Goal: Information Seeking & Learning: Find specific fact

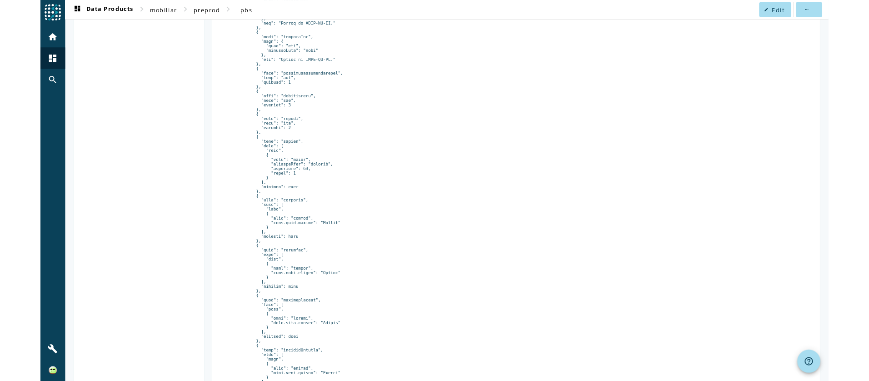
scroll to position [45, 0]
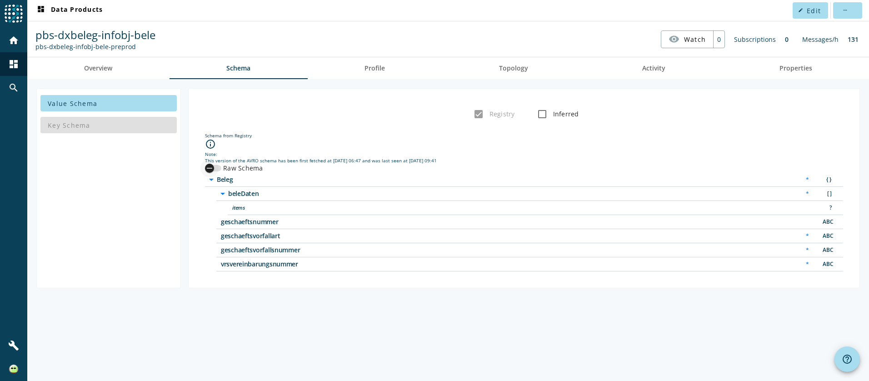
click at [210, 169] on icon "button" at bounding box center [209, 168] width 8 height 8
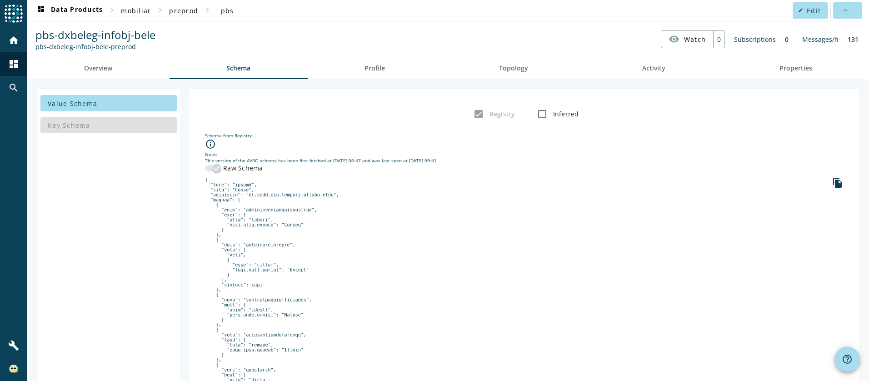
click at [832, 189] on div "file_copy" at bounding box center [837, 183] width 11 height 12
click at [125, 65] on link "Overview" at bounding box center [98, 68] width 142 height 22
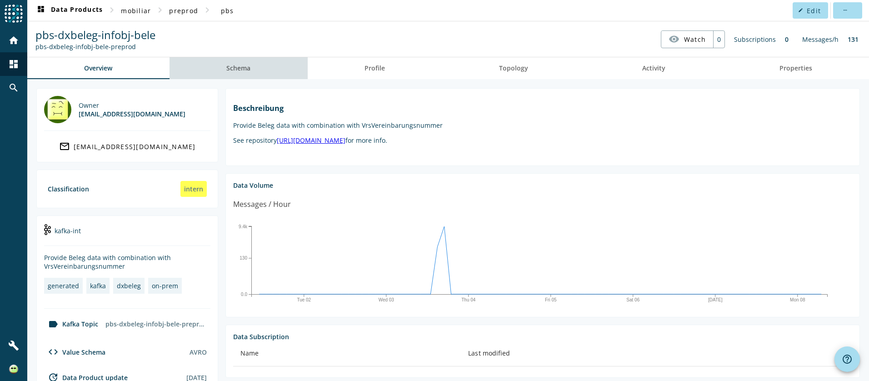
click at [256, 69] on link "Schema" at bounding box center [239, 68] width 138 height 22
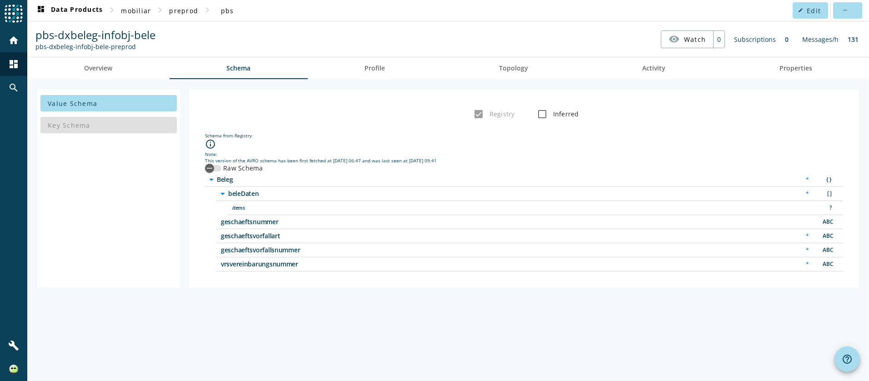
click at [76, 126] on div "Key Schema" at bounding box center [108, 125] width 136 height 22
click at [218, 170] on div "button" at bounding box center [209, 168] width 18 height 18
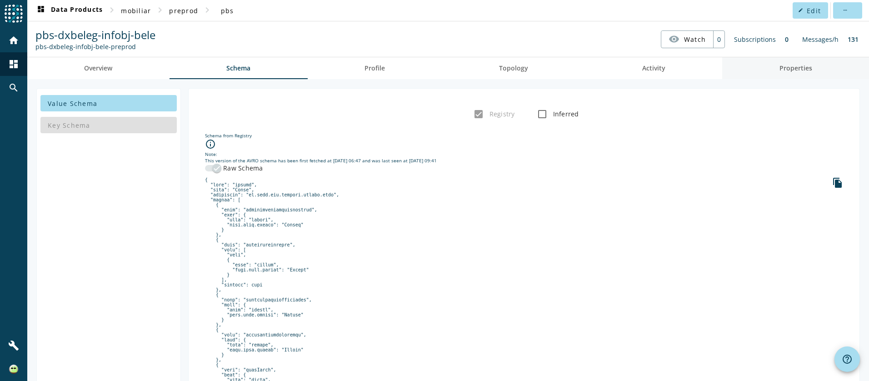
click at [783, 67] on span "Properties" at bounding box center [795, 68] width 33 height 6
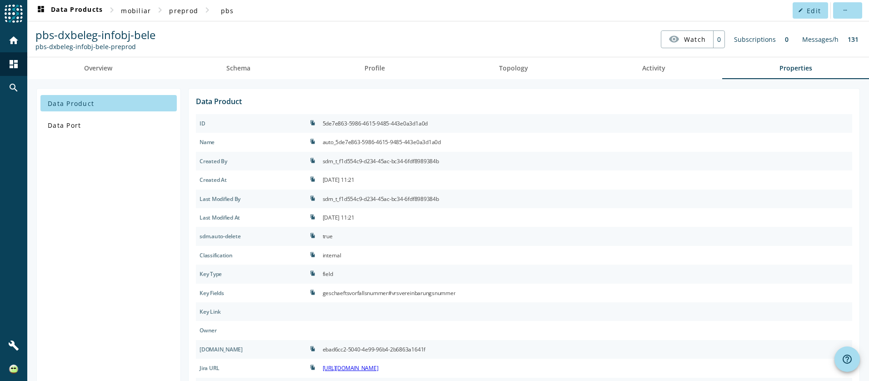
drag, startPoint x: 332, startPoint y: 276, endPoint x: 359, endPoint y: 273, distance: 26.6
click at [359, 273] on div "ID file_copy 5de7e863-5986-4615-9485-443e0a3d1a0d Name file_copy auto_5de7e863-…" at bounding box center [524, 349] width 656 height 470
drag, startPoint x: 359, startPoint y: 273, endPoint x: 429, endPoint y: 282, distance: 71.0
click at [429, 282] on div "field" at bounding box center [585, 274] width 533 height 19
click at [419, 295] on div "geschaeftsvorfallsnummer#vrsvereinbarungsnummer" at bounding box center [389, 292] width 133 height 11
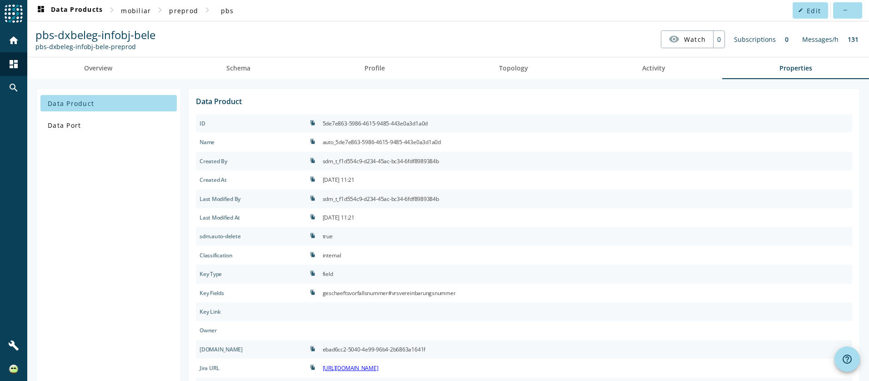
click at [419, 295] on div "geschaeftsvorfallsnummer#vrsvereinbarungsnummer" at bounding box center [389, 292] width 133 height 11
click at [404, 295] on div "geschaeftsvorfallsnummer#vrsvereinbarungsnummer" at bounding box center [389, 292] width 133 height 11
drag, startPoint x: 404, startPoint y: 295, endPoint x: 430, endPoint y: 305, distance: 27.2
click at [430, 305] on div at bounding box center [585, 311] width 533 height 19
click at [404, 297] on div "geschaeftsvorfallsnummer#vrsvereinbarungsnummer" at bounding box center [389, 292] width 133 height 11
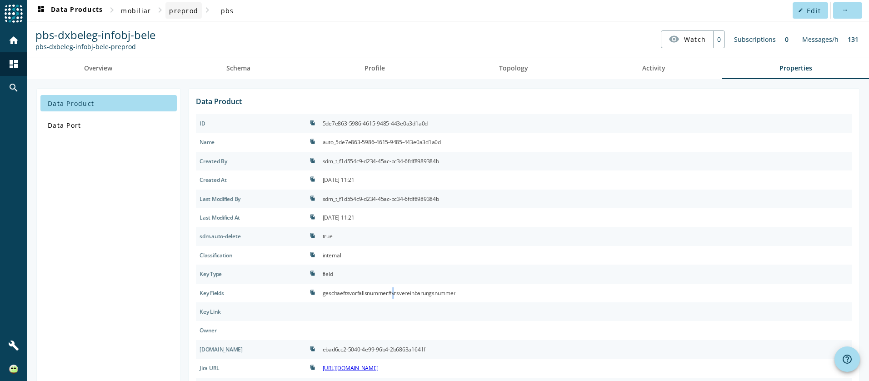
click at [197, 15] on span at bounding box center [183, 11] width 36 height 22
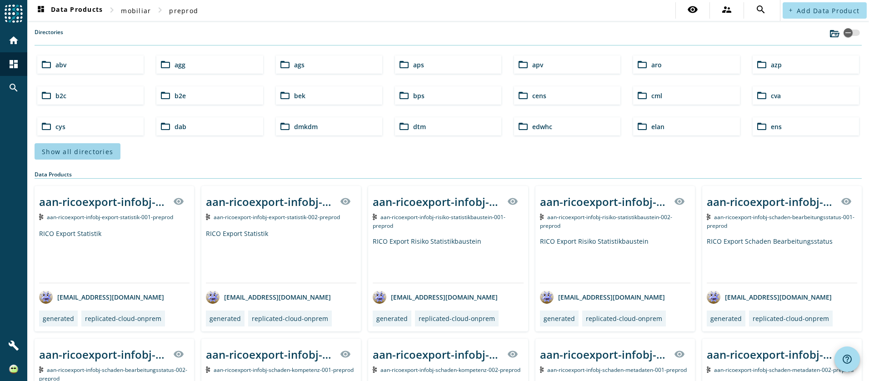
click at [80, 155] on span "Show all directories" at bounding box center [77, 151] width 71 height 9
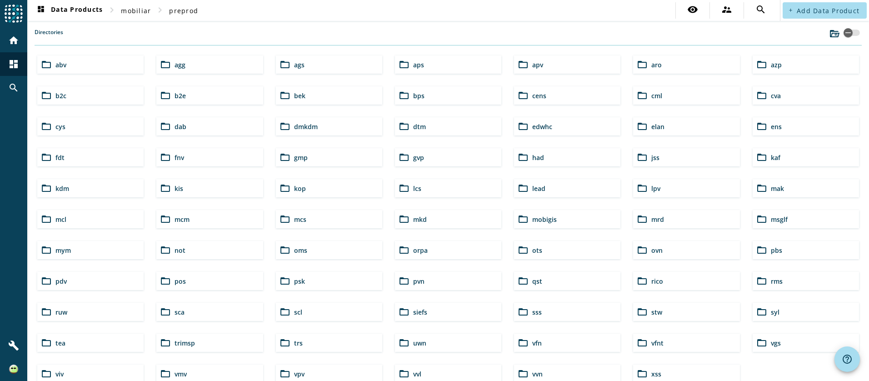
click at [467, 33] on div "Directories" at bounding box center [448, 36] width 827 height 17
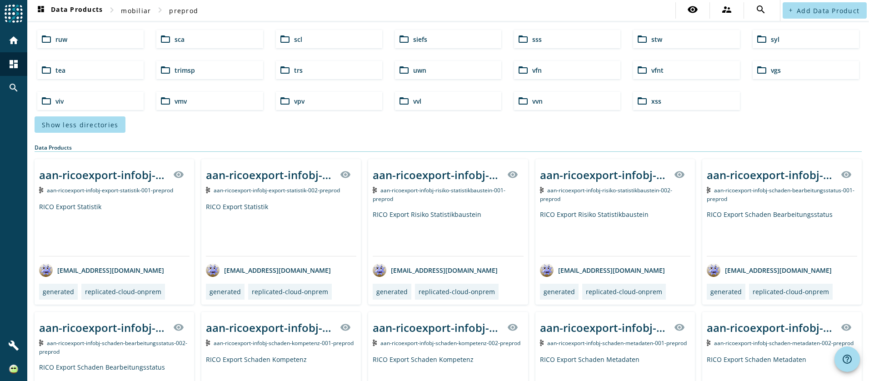
scroll to position [136, 0]
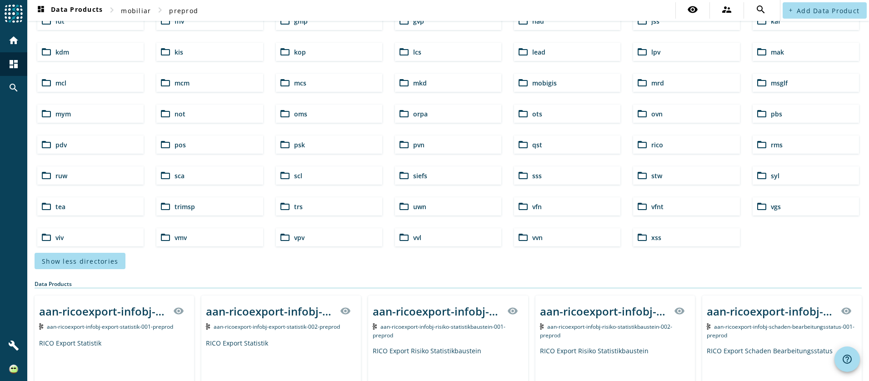
click at [556, 235] on div "folder_open vvn" at bounding box center [567, 237] width 106 height 18
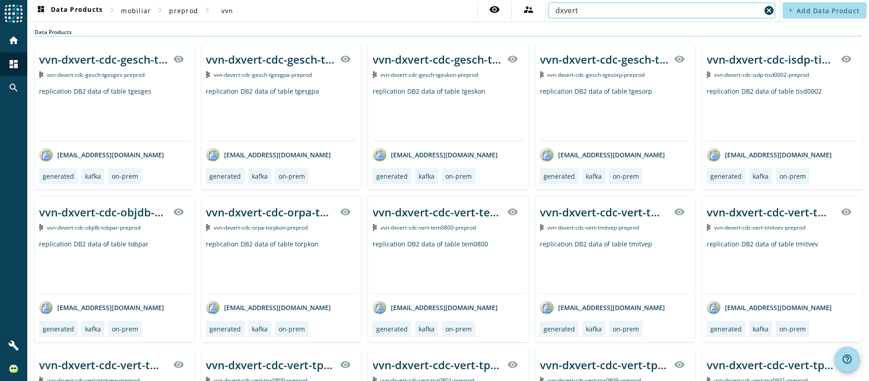
click at [568, 10] on input "dxvert" at bounding box center [657, 10] width 205 height 11
click at [568, 7] on input "dxvert" at bounding box center [657, 10] width 205 height 11
click at [577, 11] on input "dxvert" at bounding box center [657, 10] width 205 height 11
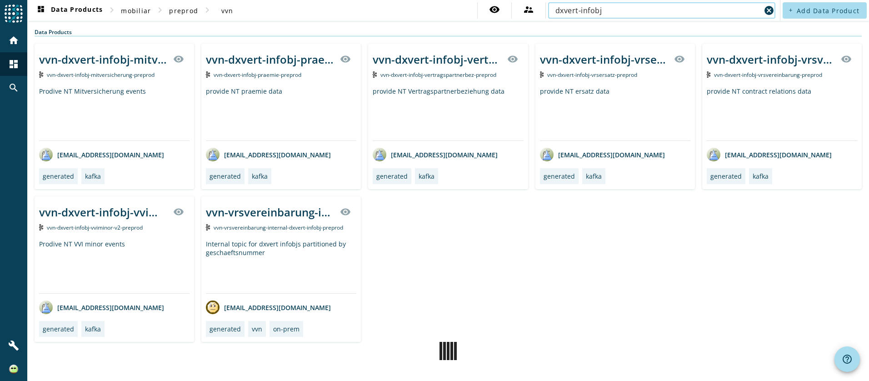
type input "dxvert-infobj"
click at [749, 76] on span "vvn-dxvert-infobj-vrsvereinbarung-preprod" at bounding box center [768, 75] width 108 height 8
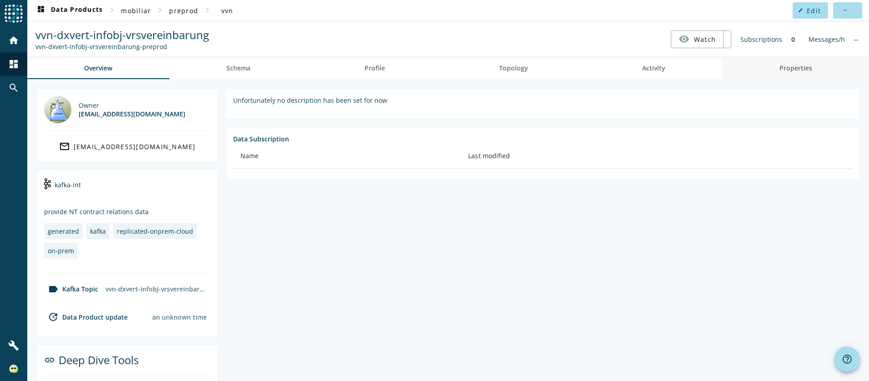
click at [787, 71] on span "Properties" at bounding box center [795, 68] width 33 height 6
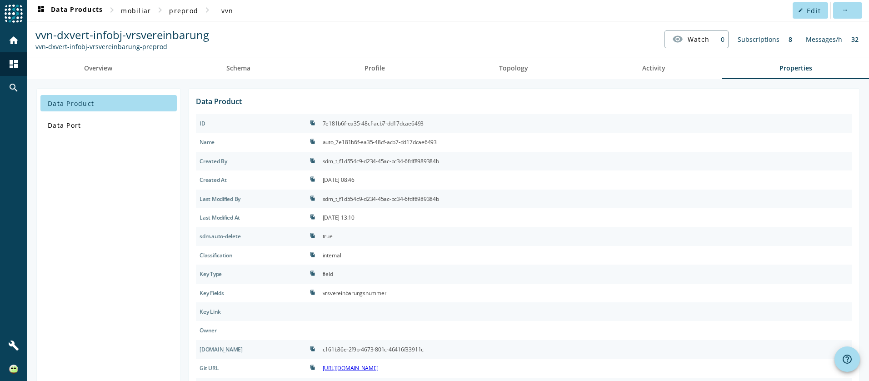
click at [156, 49] on div "vvn-dxvert-infobj-vrsvereinbarung-preprod" at bounding box center [122, 46] width 174 height 9
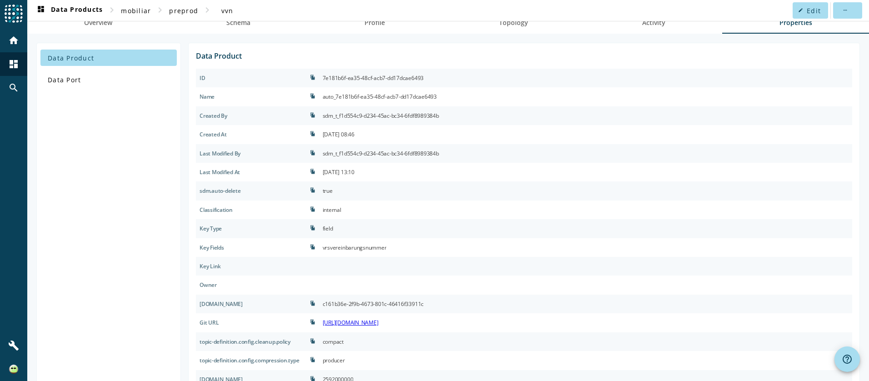
click at [333, 226] on div "field" at bounding box center [328, 228] width 10 height 11
drag, startPoint x: 340, startPoint y: 226, endPoint x: 373, endPoint y: 247, distance: 38.4
click at [373, 247] on div "vrsvereinbarungsnummer" at bounding box center [355, 247] width 64 height 11
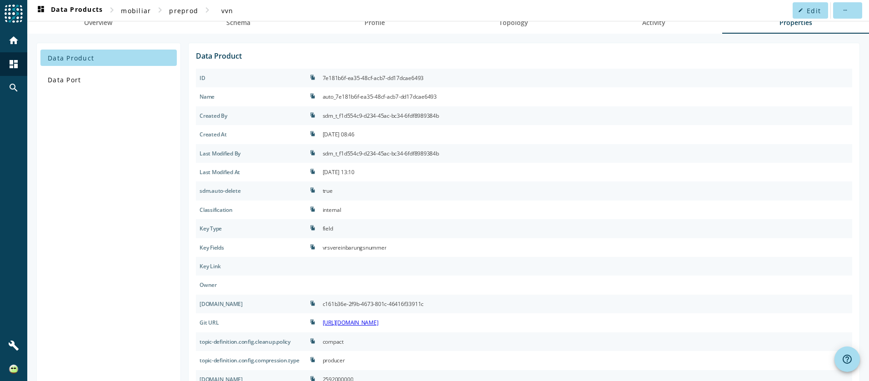
click at [333, 232] on div "field" at bounding box center [328, 228] width 10 height 11
drag, startPoint x: 409, startPoint y: 251, endPoint x: 336, endPoint y: 251, distance: 72.7
click at [336, 251] on div "vrsvereinbarungsnummer" at bounding box center [585, 247] width 533 height 19
drag, startPoint x: 336, startPoint y: 251, endPoint x: 360, endPoint y: 250, distance: 24.1
click at [360, 250] on div "vrsvereinbarungsnummer" at bounding box center [355, 247] width 64 height 11
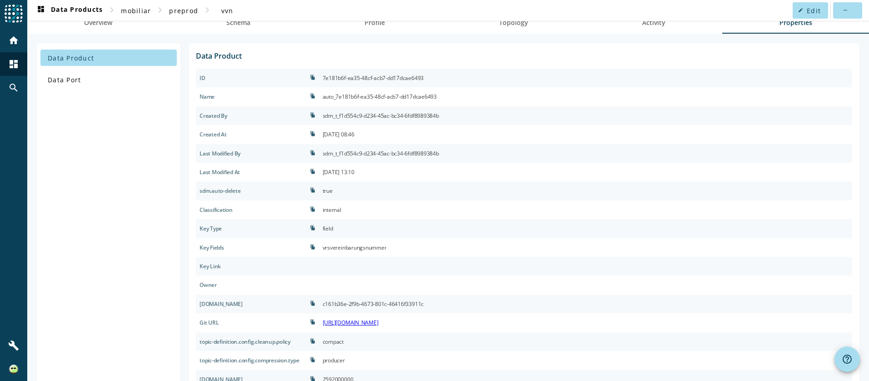
click at [360, 250] on div "vrsvereinbarungsnummer" at bounding box center [355, 247] width 64 height 11
drag, startPoint x: 360, startPoint y: 250, endPoint x: 377, endPoint y: 248, distance: 17.5
click at [377, 248] on div "vrsvereinbarungsnummer" at bounding box center [355, 247] width 64 height 11
click at [377, 247] on div "vrsvereinbarungsnummer" at bounding box center [355, 247] width 64 height 11
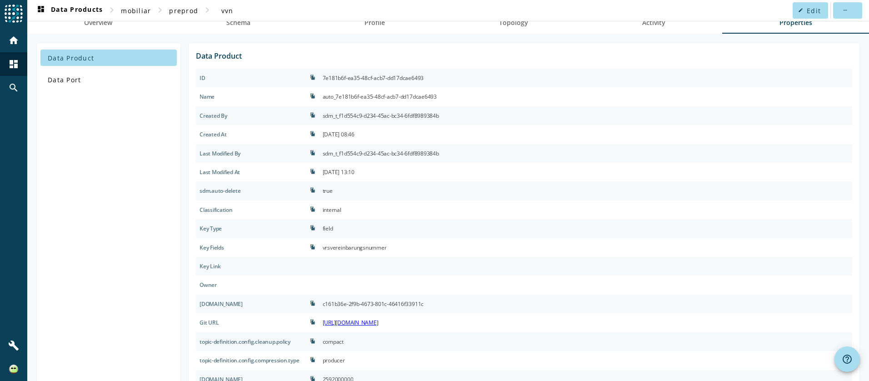
click at [377, 247] on div "vrsvereinbarungsnummer" at bounding box center [355, 247] width 64 height 11
drag, startPoint x: 377, startPoint y: 247, endPoint x: 421, endPoint y: 248, distance: 44.1
click at [421, 249] on div "vrsvereinbarungsnummer" at bounding box center [585, 247] width 533 height 19
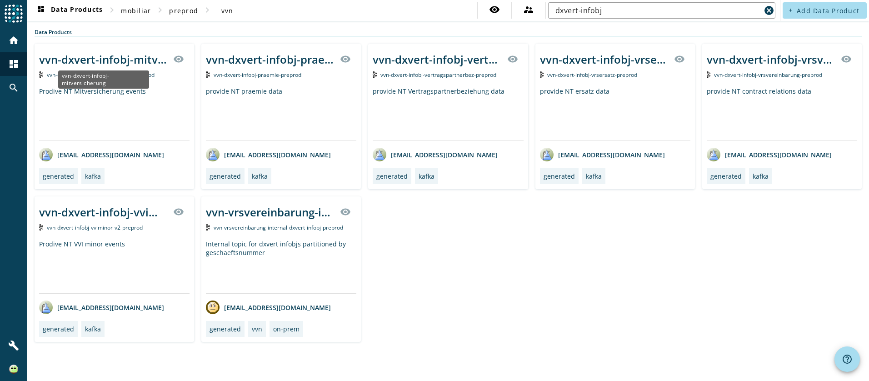
click at [149, 63] on div "vvn-dxvert-infobj-mitversicherung" at bounding box center [103, 59] width 129 height 15
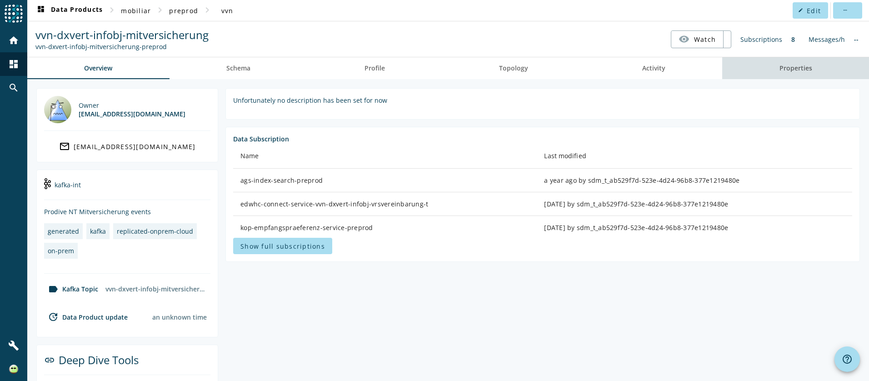
click at [790, 74] on span "Properties" at bounding box center [795, 68] width 33 height 22
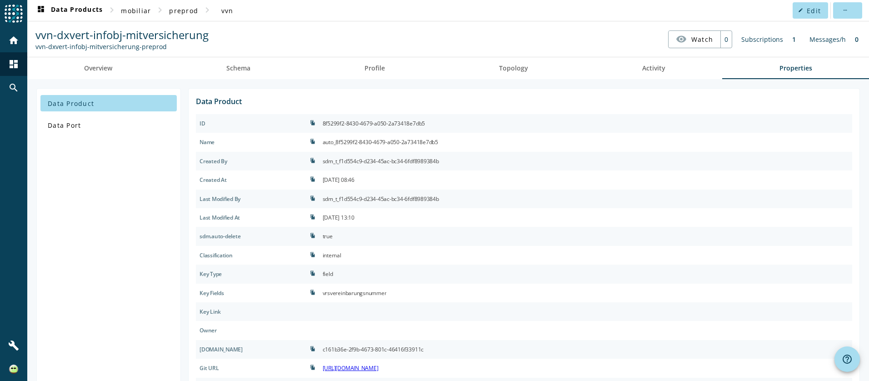
click at [361, 291] on div "vrsvereinbarungsnummer" at bounding box center [355, 292] width 64 height 11
click at [507, 253] on div "internal" at bounding box center [585, 255] width 533 height 19
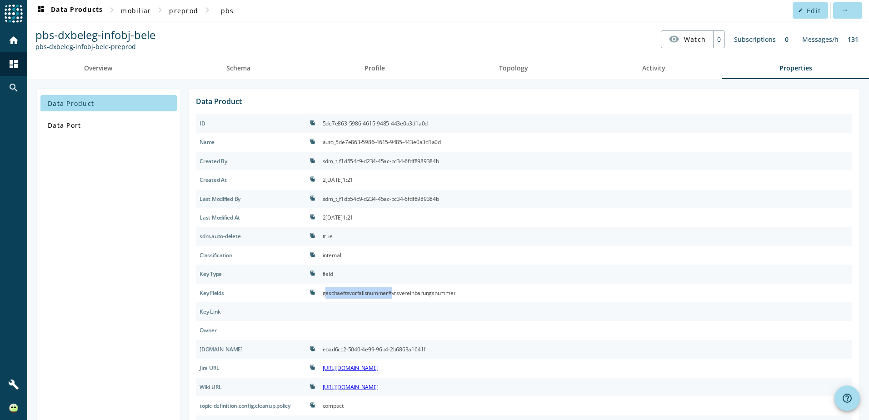
scroll to position [136, 0]
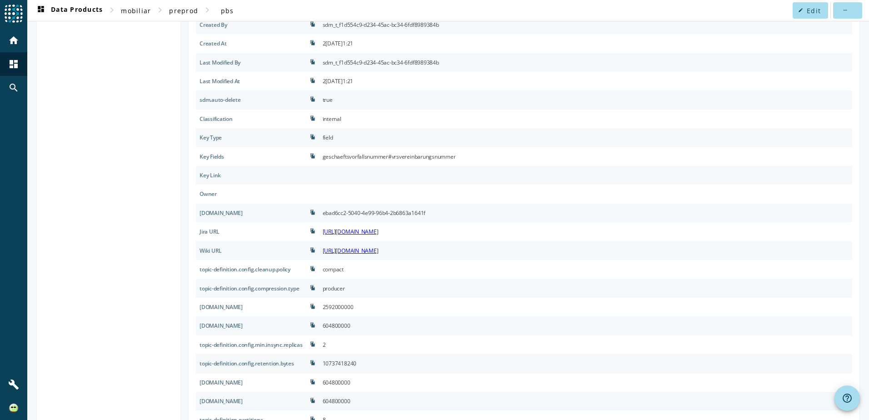
click at [430, 153] on div "geschaeftsvorfallsnummer#vrsvereinbarungsnummer" at bounding box center [389, 156] width 133 height 11
copy div "vrsvereinbarungsnummer"
drag, startPoint x: 336, startPoint y: 159, endPoint x: 489, endPoint y: 162, distance: 153.6
click at [489, 162] on div "geschaeftsvorfallsnummer#vrsvereinbarungsnummer" at bounding box center [585, 156] width 533 height 19
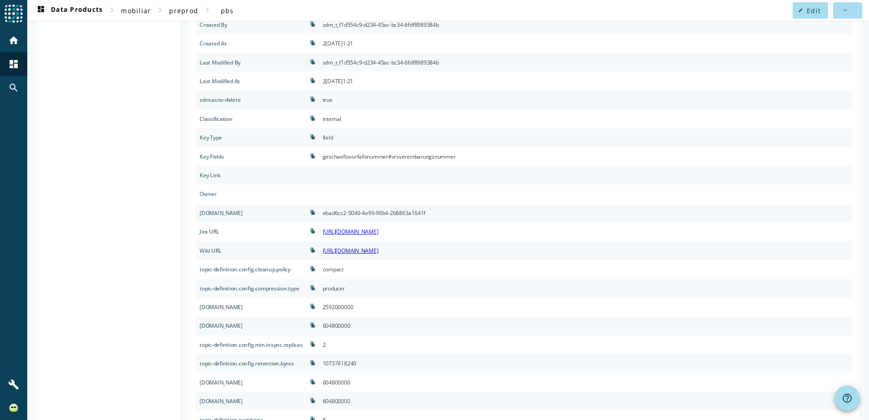
drag, startPoint x: 489, startPoint y: 162, endPoint x: 474, endPoint y: 178, distance: 21.5
click at [474, 178] on div at bounding box center [585, 175] width 533 height 19
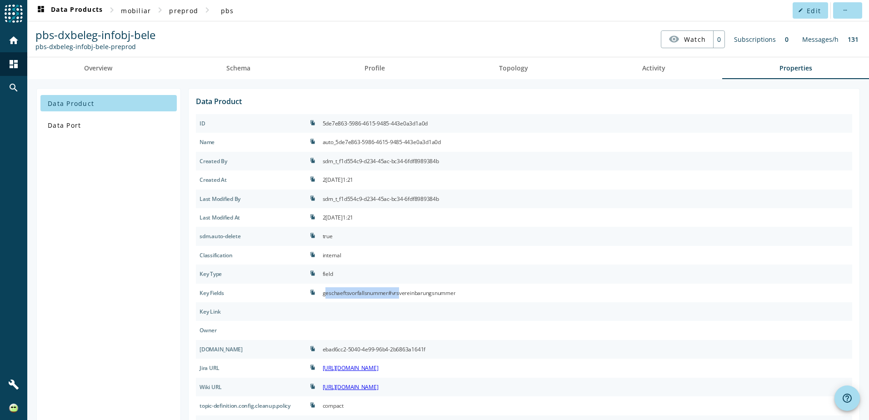
drag, startPoint x: 335, startPoint y: 293, endPoint x: 410, endPoint y: 294, distance: 75.0
click at [410, 294] on div "geschaeftsvorfallsnummer#vrsvereinbarungsnummer" at bounding box center [585, 293] width 533 height 19
click at [230, 65] on span "Schema" at bounding box center [238, 68] width 24 height 6
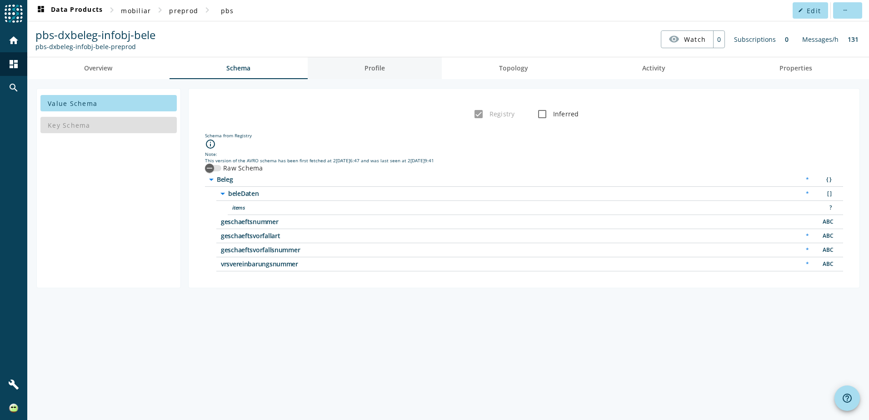
click at [358, 65] on link "Profile" at bounding box center [375, 68] width 135 height 22
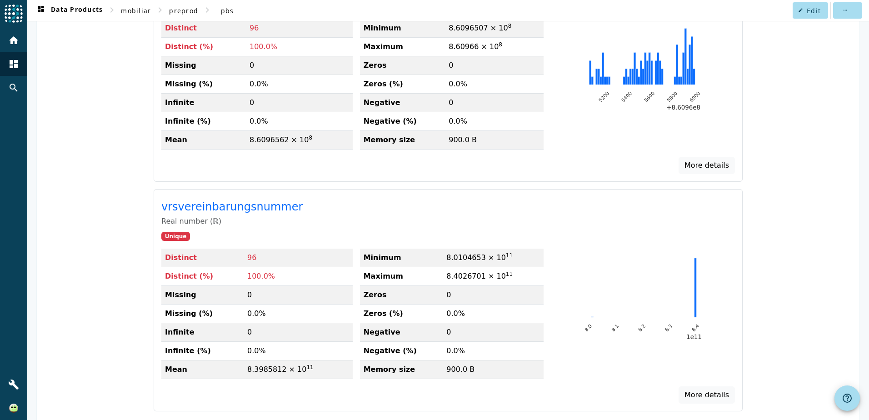
scroll to position [636, 0]
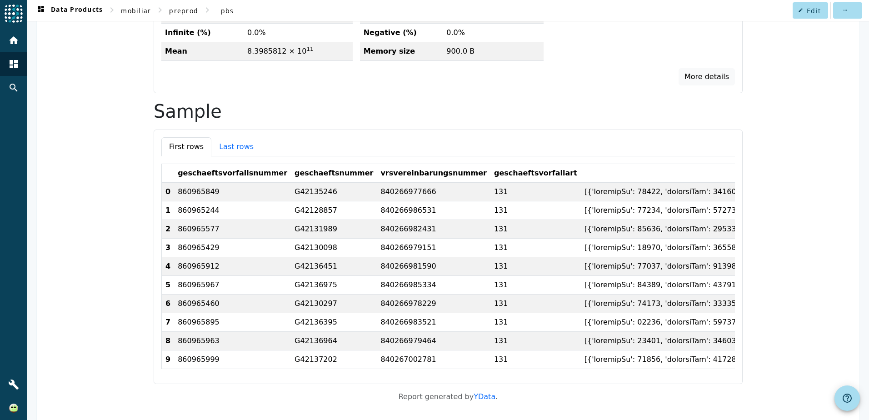
click at [293, 185] on td "G42135246" at bounding box center [334, 191] width 86 height 19
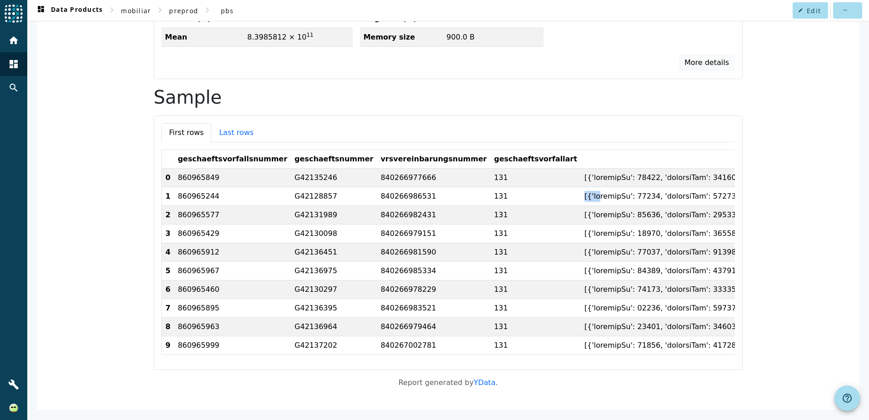
drag, startPoint x: 510, startPoint y: 192, endPoint x: 525, endPoint y: 192, distance: 15.5
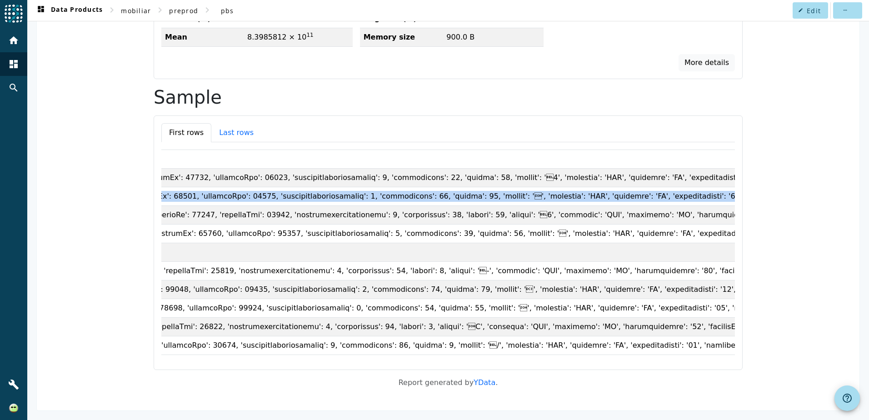
copy td "[{'gueltigAb': 20326, 'gueltigBis': 20453, 'auftragsfortlaufnummer': 1, 'belegn…"
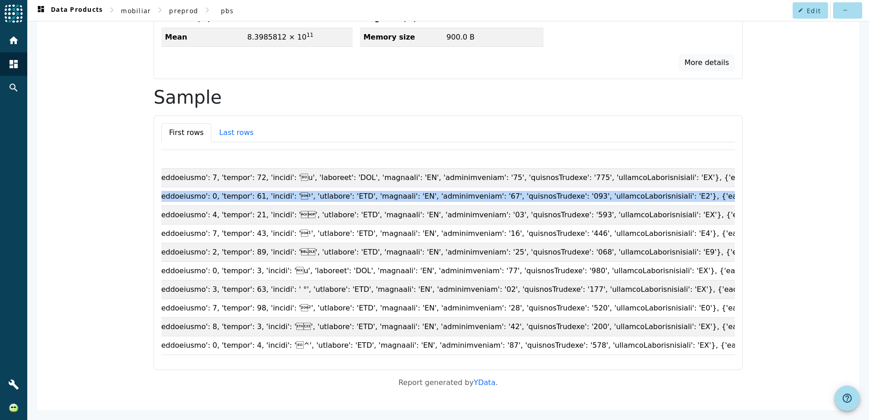
scroll to position [0, 0]
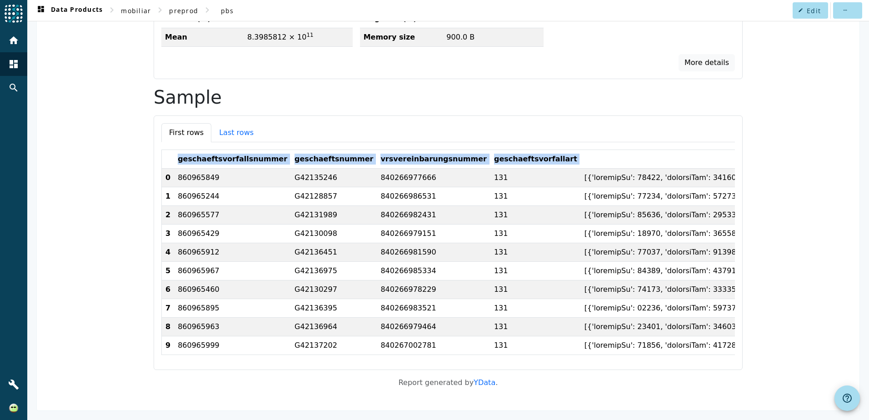
drag, startPoint x: 170, startPoint y: 155, endPoint x: 516, endPoint y: 151, distance: 346.8
copy tr "geschaeftsvorfallsnummer geschaeftsnummer vrsvereinbarungsnummer geschaeftsvorf…"
click at [490, 205] on td "131" at bounding box center [535, 214] width 90 height 19
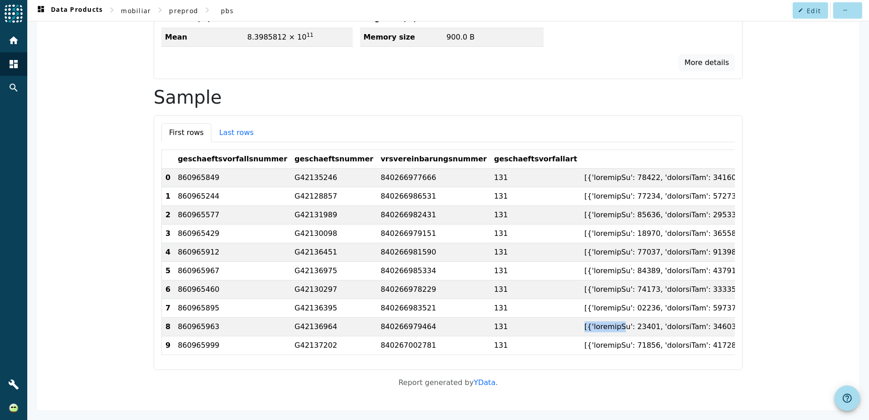
drag, startPoint x: 509, startPoint y: 319, endPoint x: 546, endPoint y: 319, distance: 37.3
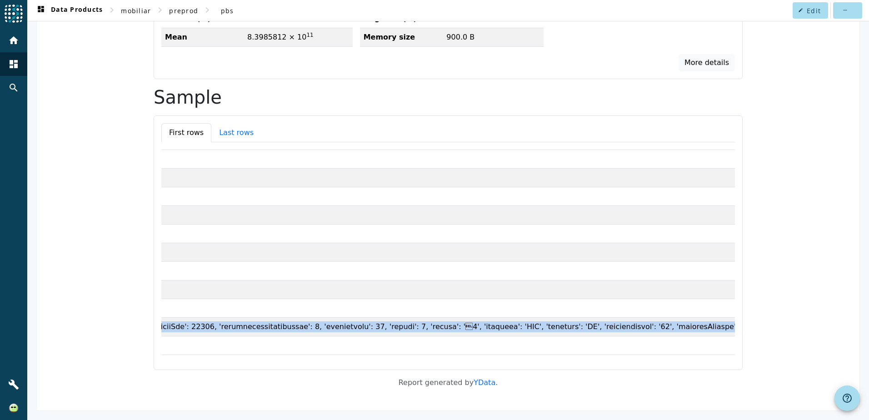
copy td "[{'gueltigAb': 20240, 'gueltigBis': 20300, 'auftragsfortlaufnummer': 1, 'belegn…"
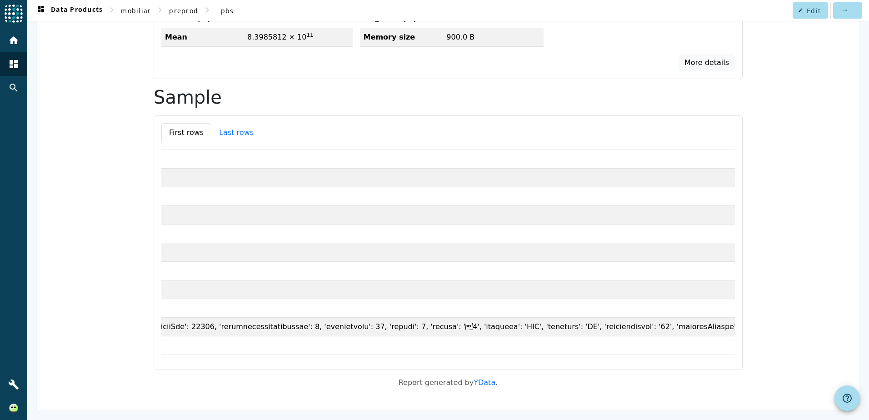
click at [434, 353] on div "geschaeftsvorfallsnummer geschaeftsnummer vrsvereinbarungsnummer geschaeftsvorf…" at bounding box center [448, 256] width 574 height 213
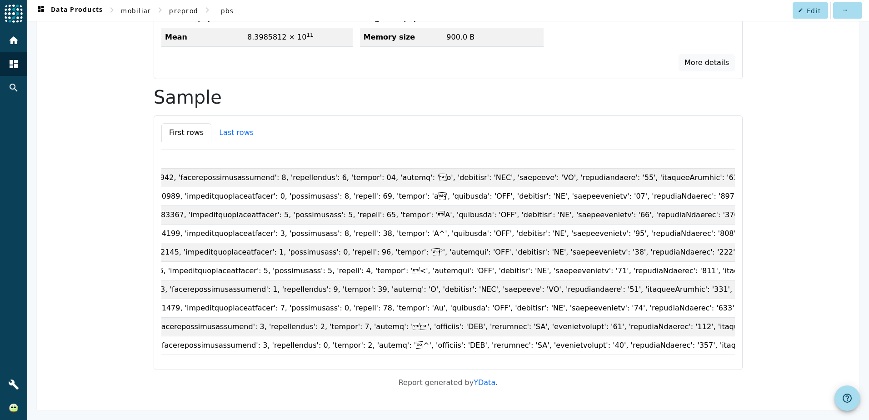
scroll to position [0, 0]
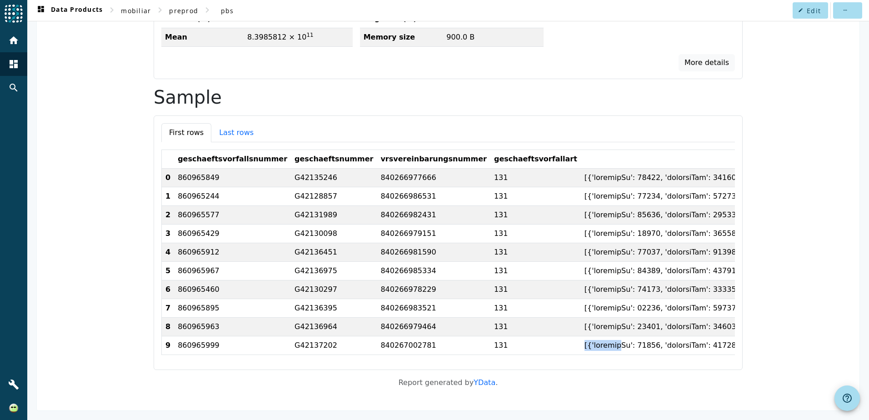
drag, startPoint x: 511, startPoint y: 339, endPoint x: 541, endPoint y: 336, distance: 30.1
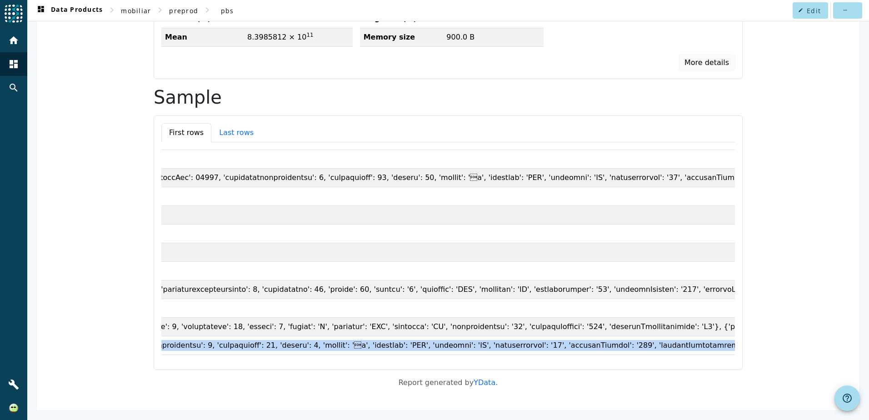
copy td "[{'gueltigAb': 20330, 'gueltigBis': 20665, 'auftragsfortlaufnummer': 1, 'belegn…"
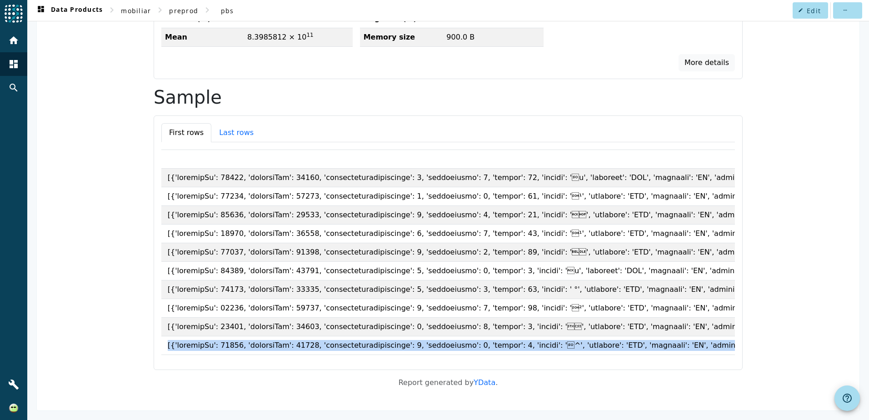
scroll to position [0, 0]
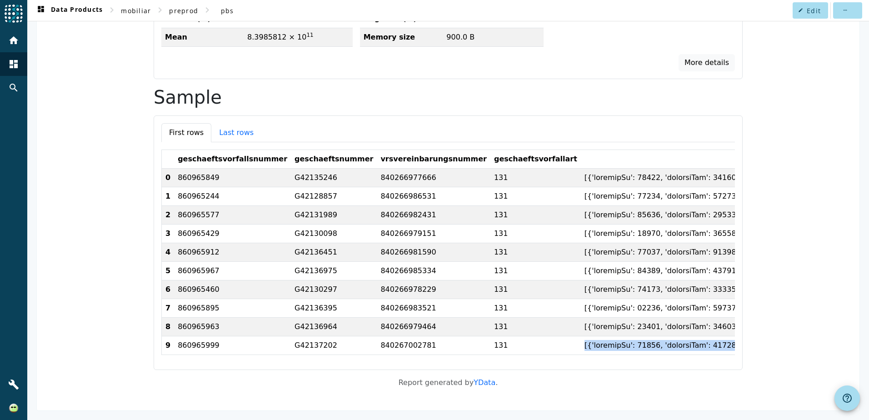
drag, startPoint x: 510, startPoint y: 340, endPoint x: 709, endPoint y: 341, distance: 199.1
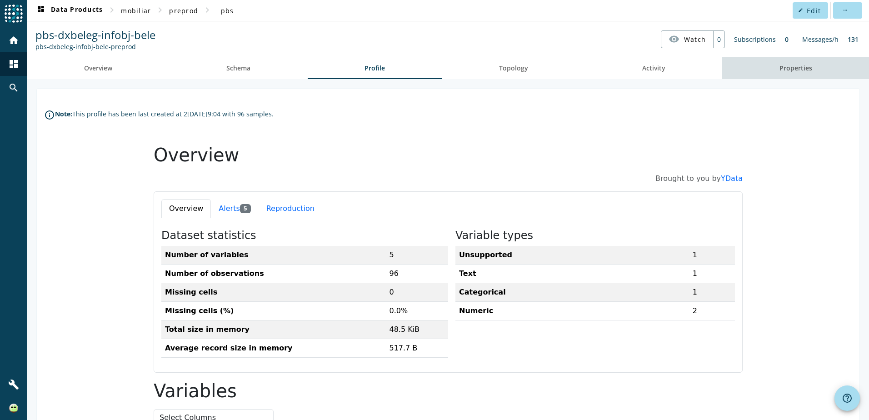
click at [811, 70] on link "Properties" at bounding box center [795, 68] width 147 height 22
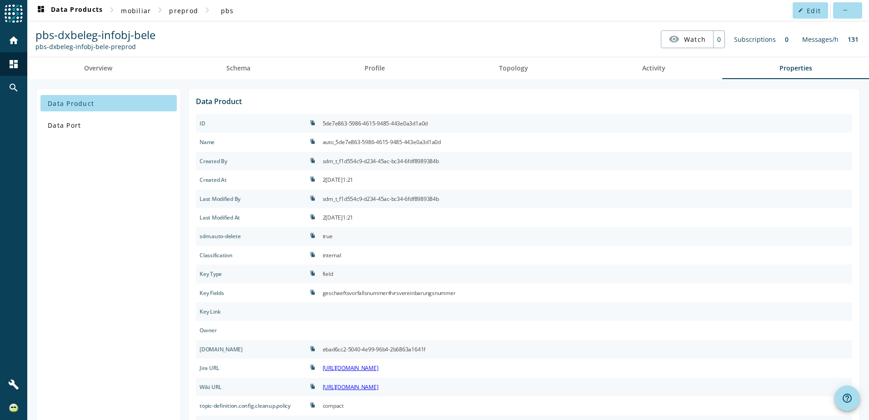
drag, startPoint x: 336, startPoint y: 294, endPoint x: 473, endPoint y: 292, distance: 137.3
click at [473, 292] on div "geschaeftsvorfallsnummer#vrsvereinbarungsnummer" at bounding box center [585, 293] width 533 height 19
